Goal: Entertainment & Leisure: Consume media (video, audio)

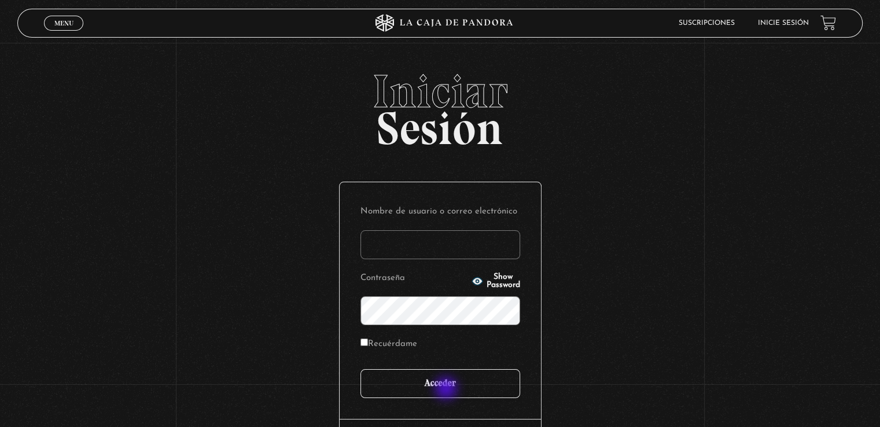
type input "[EMAIL_ADDRESS][DOMAIN_NAME]"
click at [447, 389] on input "Acceder" at bounding box center [440, 383] width 160 height 29
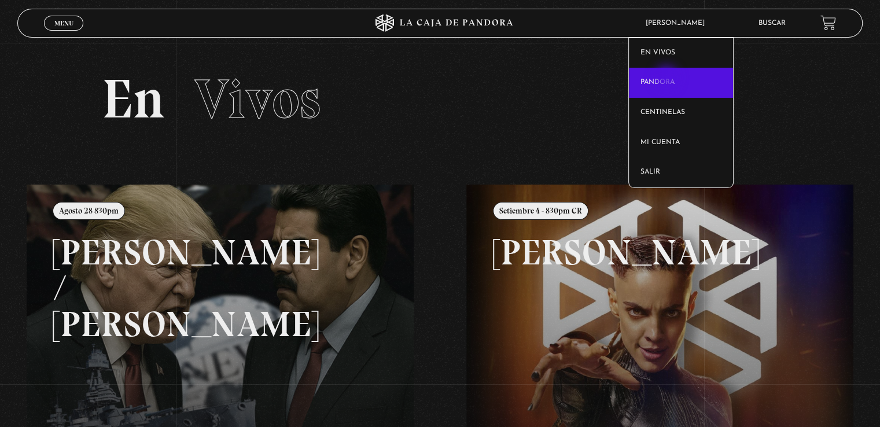
click at [667, 79] on link "Pandora" at bounding box center [681, 83] width 105 height 30
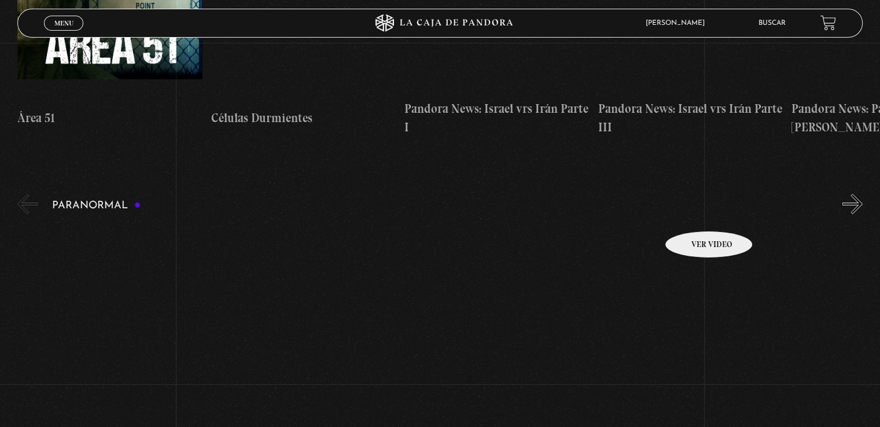
scroll to position [405, 0]
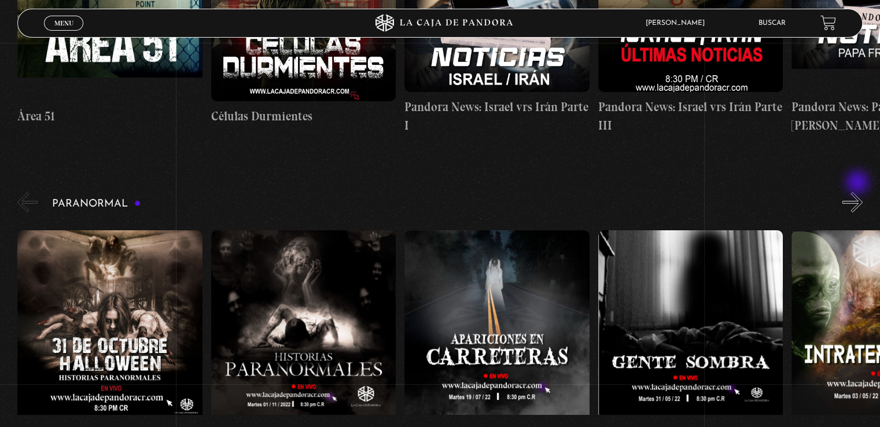
click at [858, 192] on button "»" at bounding box center [852, 202] width 20 height 20
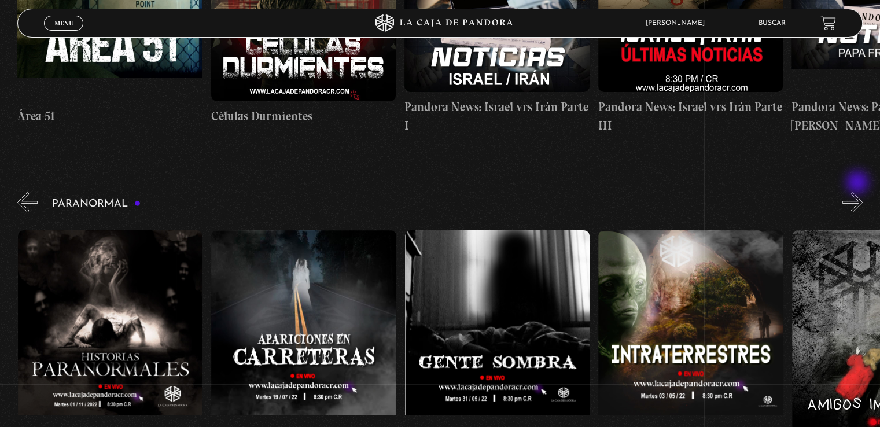
click at [858, 192] on button "»" at bounding box center [852, 202] width 20 height 20
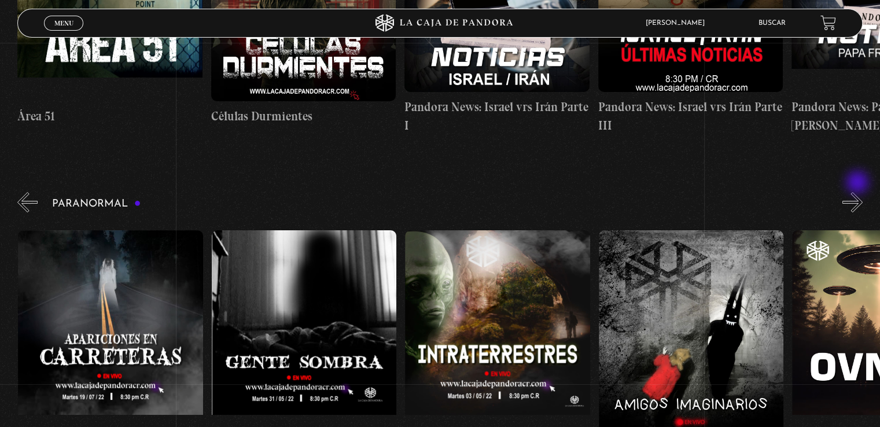
scroll to position [0, 386]
click at [858, 192] on button "»" at bounding box center [852, 202] width 20 height 20
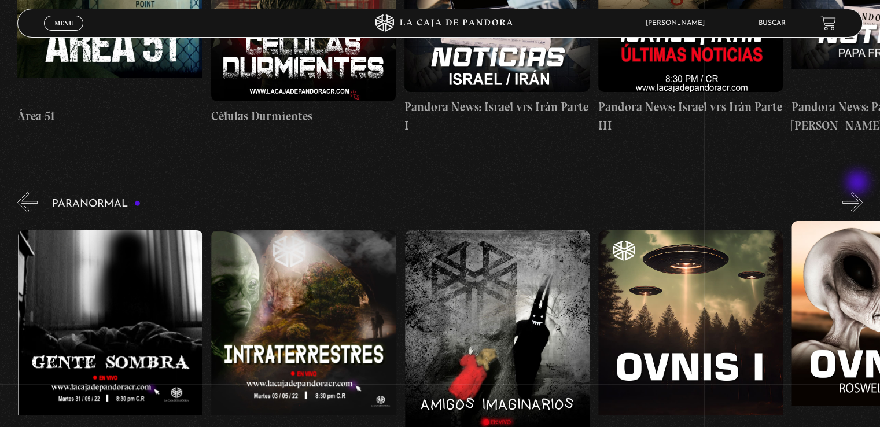
click at [858, 192] on button "»" at bounding box center [852, 202] width 20 height 20
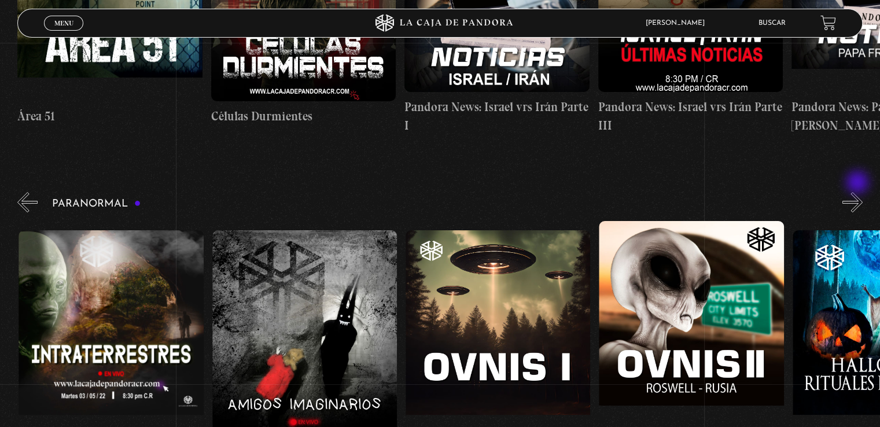
click at [858, 192] on button "»" at bounding box center [852, 202] width 20 height 20
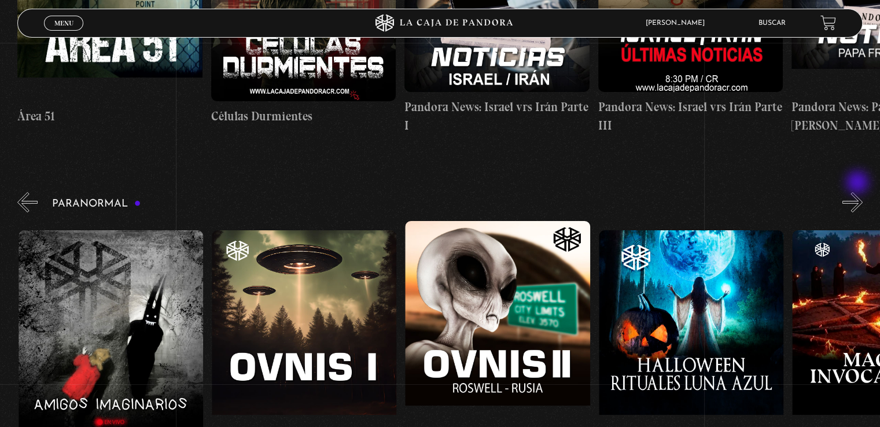
scroll to position [0, 967]
click at [858, 192] on button "»" at bounding box center [852, 202] width 20 height 20
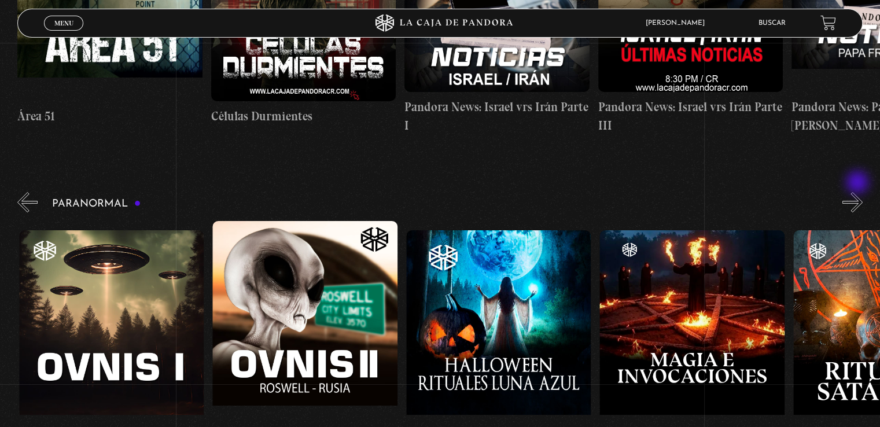
scroll to position [0, 1160]
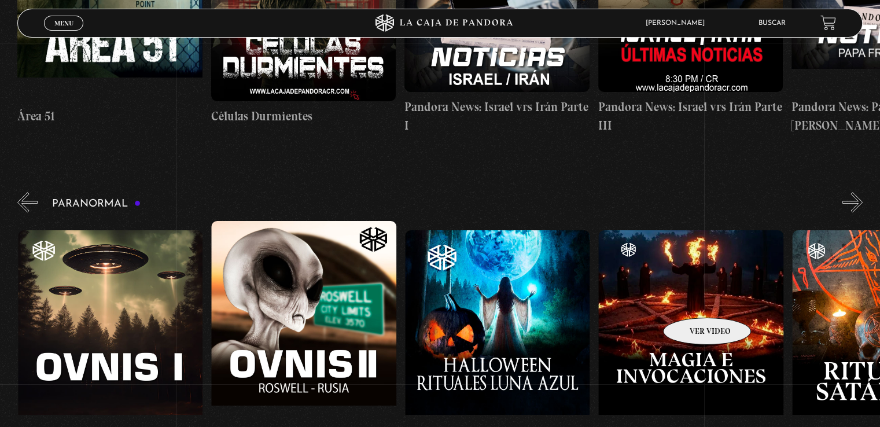
click at [692, 300] on figure at bounding box center [690, 334] width 184 height 208
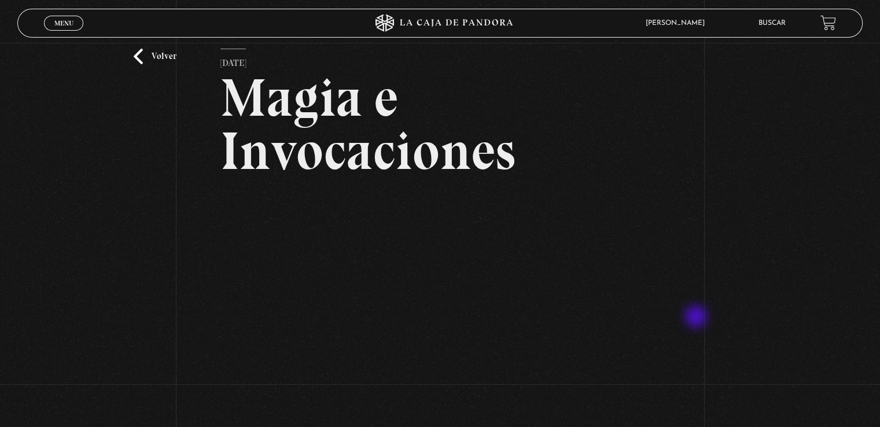
scroll to position [116, 0]
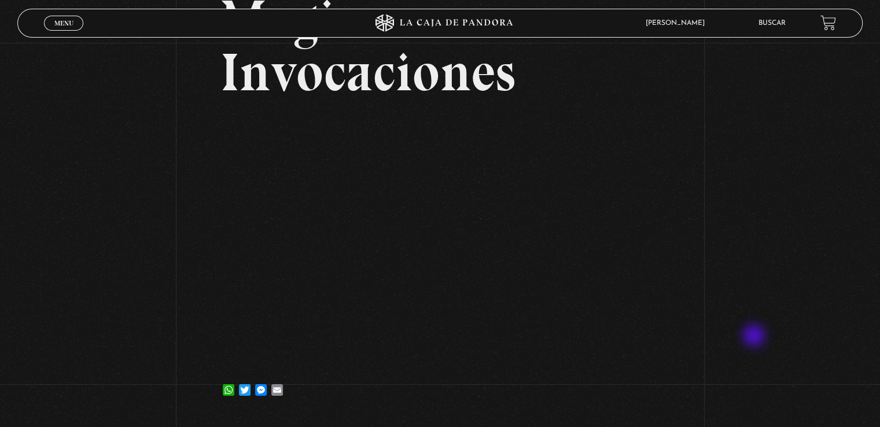
click at [755, 337] on div "Volver [DATE] Magia e Invocaciones WhatsApp Twitter Messenger Email" at bounding box center [440, 172] width 880 height 490
